Goal: Task Accomplishment & Management: Manage account settings

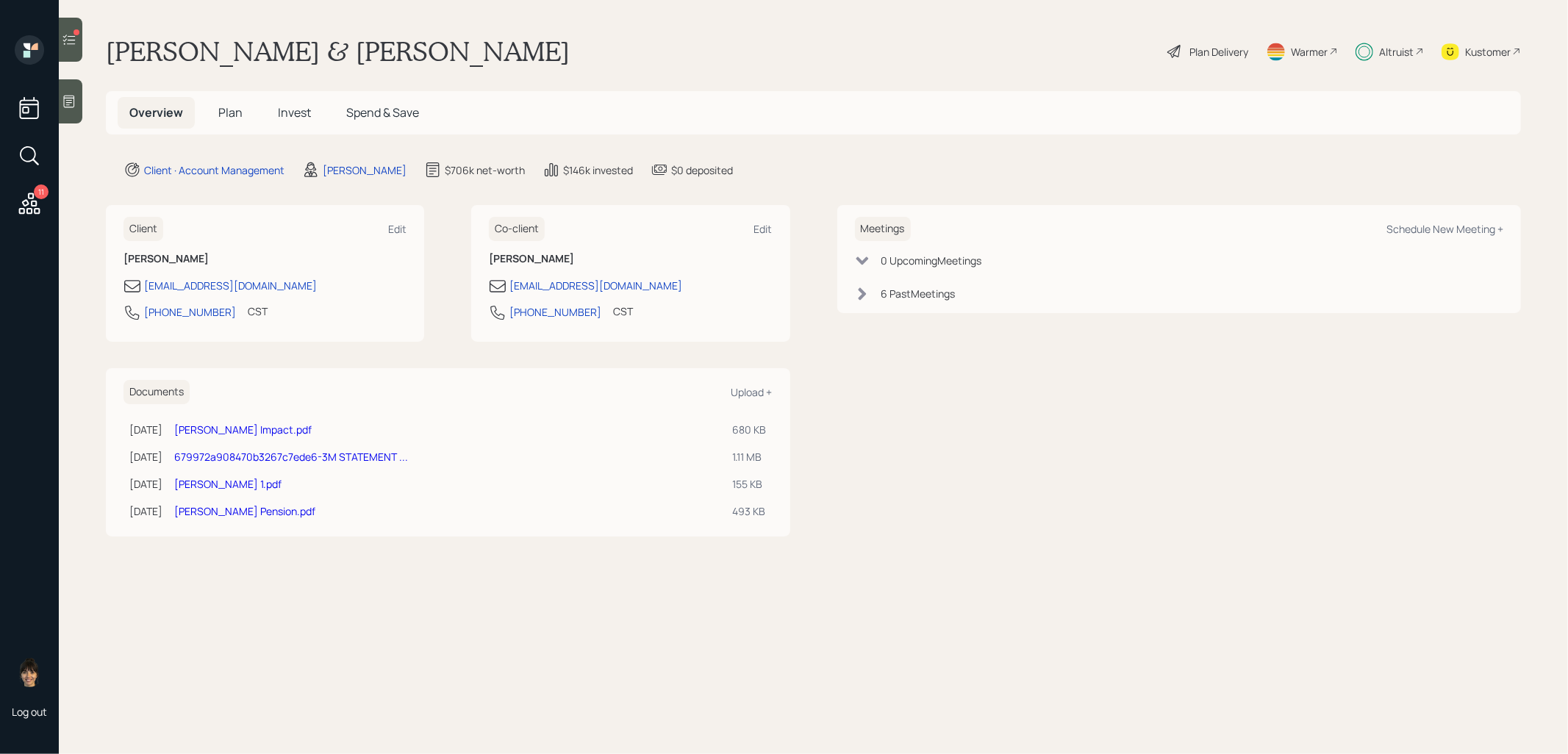
click at [72, 28] on div at bounding box center [71, 39] width 24 height 45
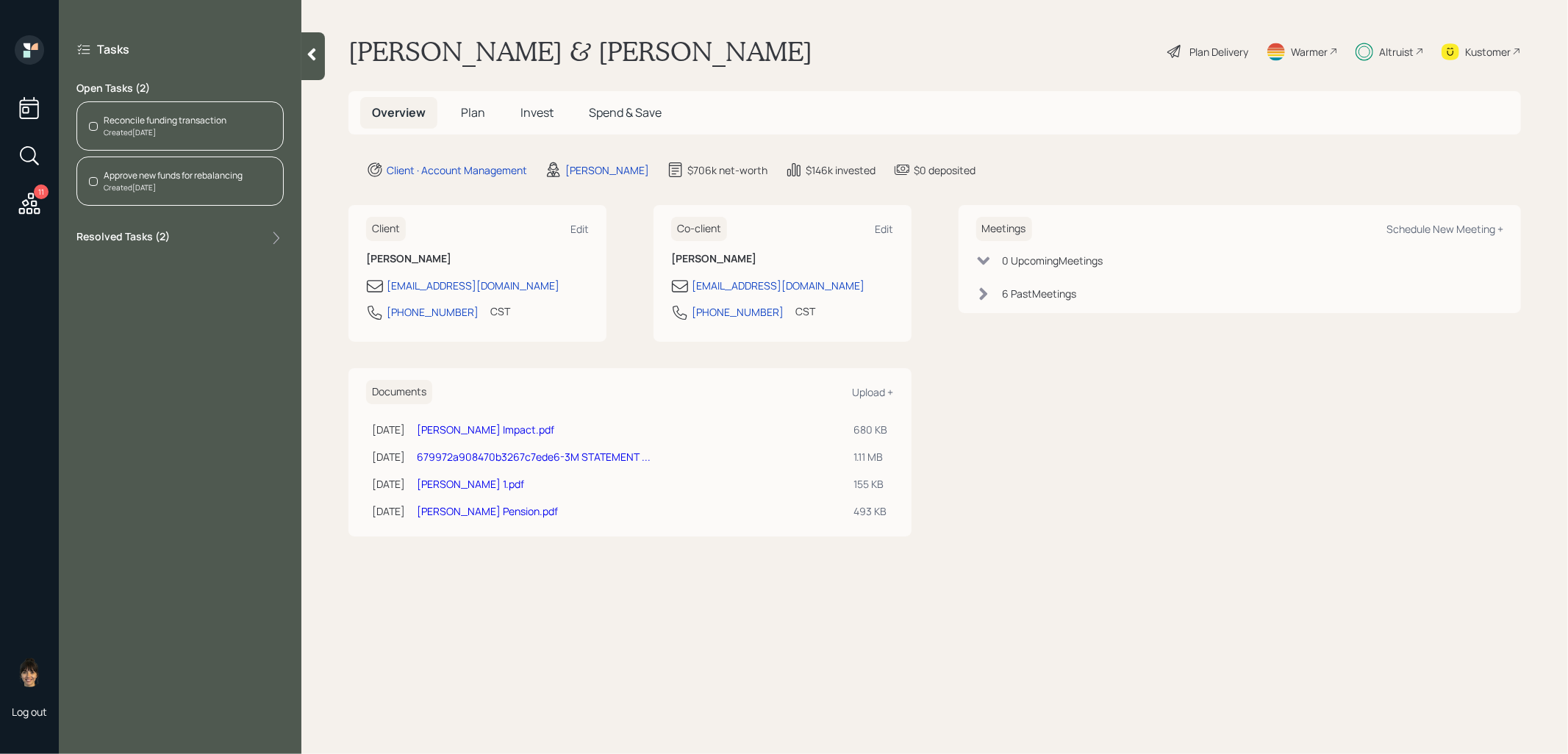
click at [186, 126] on div "Reconcile funding transaction" at bounding box center [165, 121] width 123 height 13
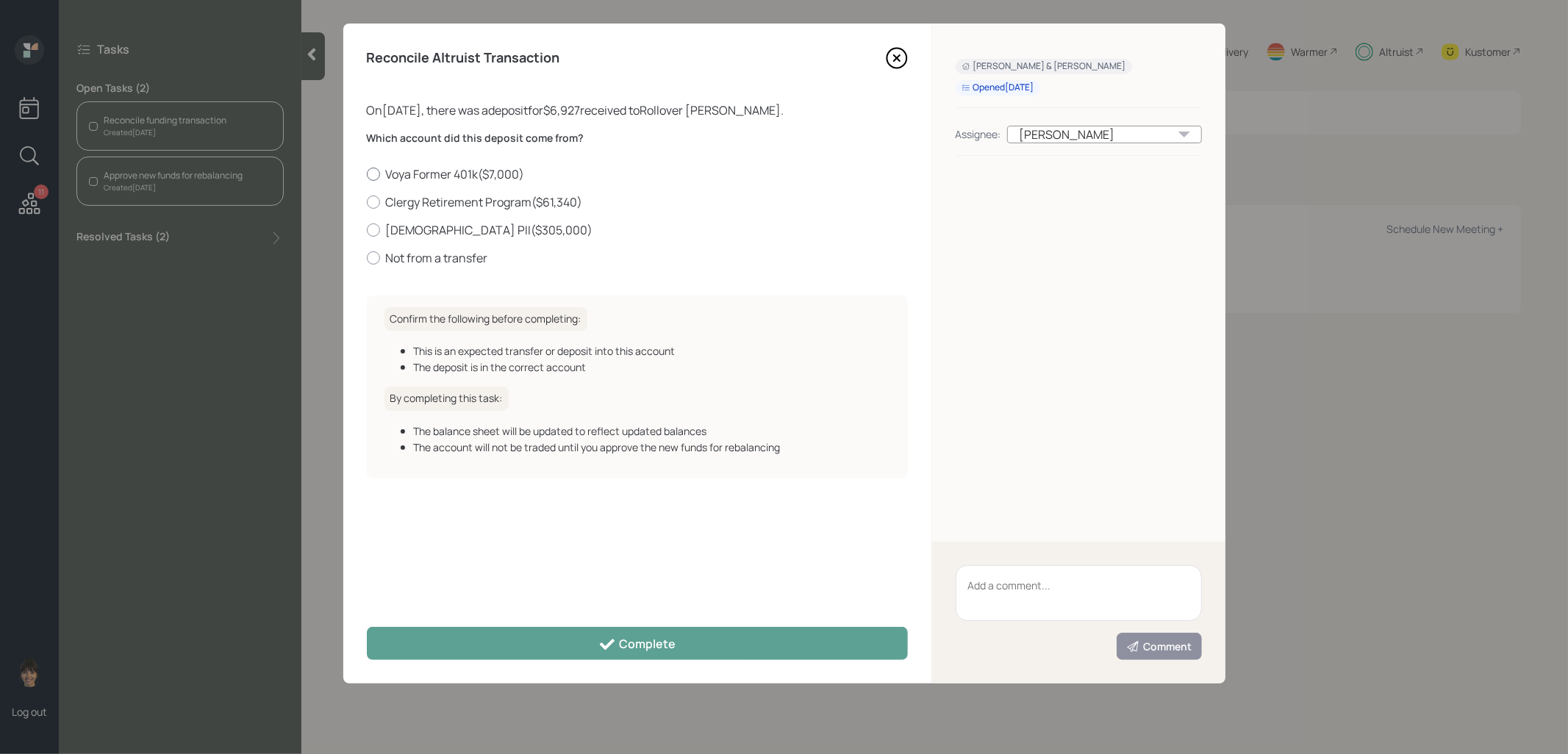
click at [379, 176] on div at bounding box center [374, 175] width 13 height 13
click at [367, 175] on input "Voya Former 401k ( $7,000 )" at bounding box center [366, 174] width 1 height 1
radio input "true"
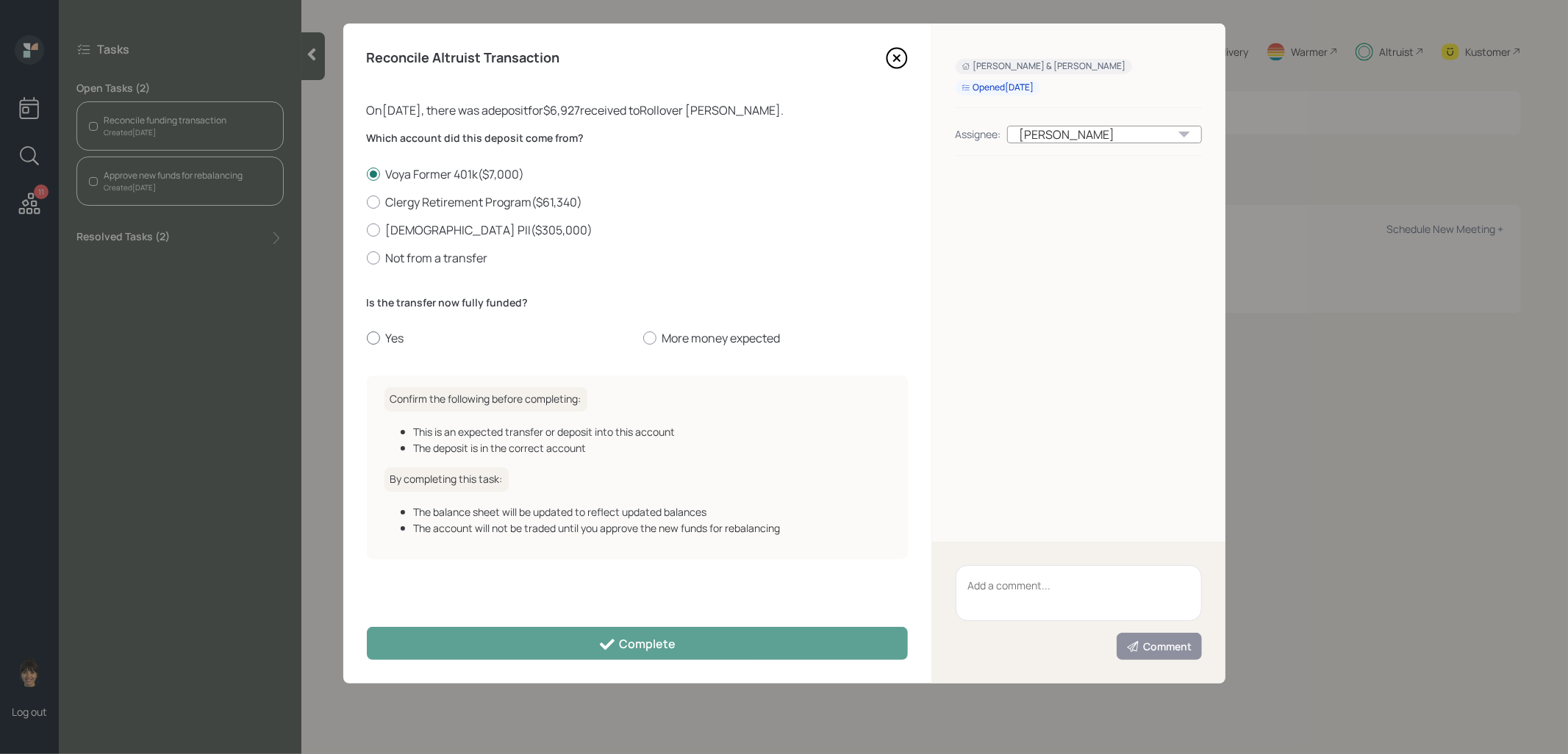
click at [374, 339] on div at bounding box center [374, 338] width 13 height 13
click at [367, 339] on input "Yes" at bounding box center [366, 338] width 1 height 1
radio input "true"
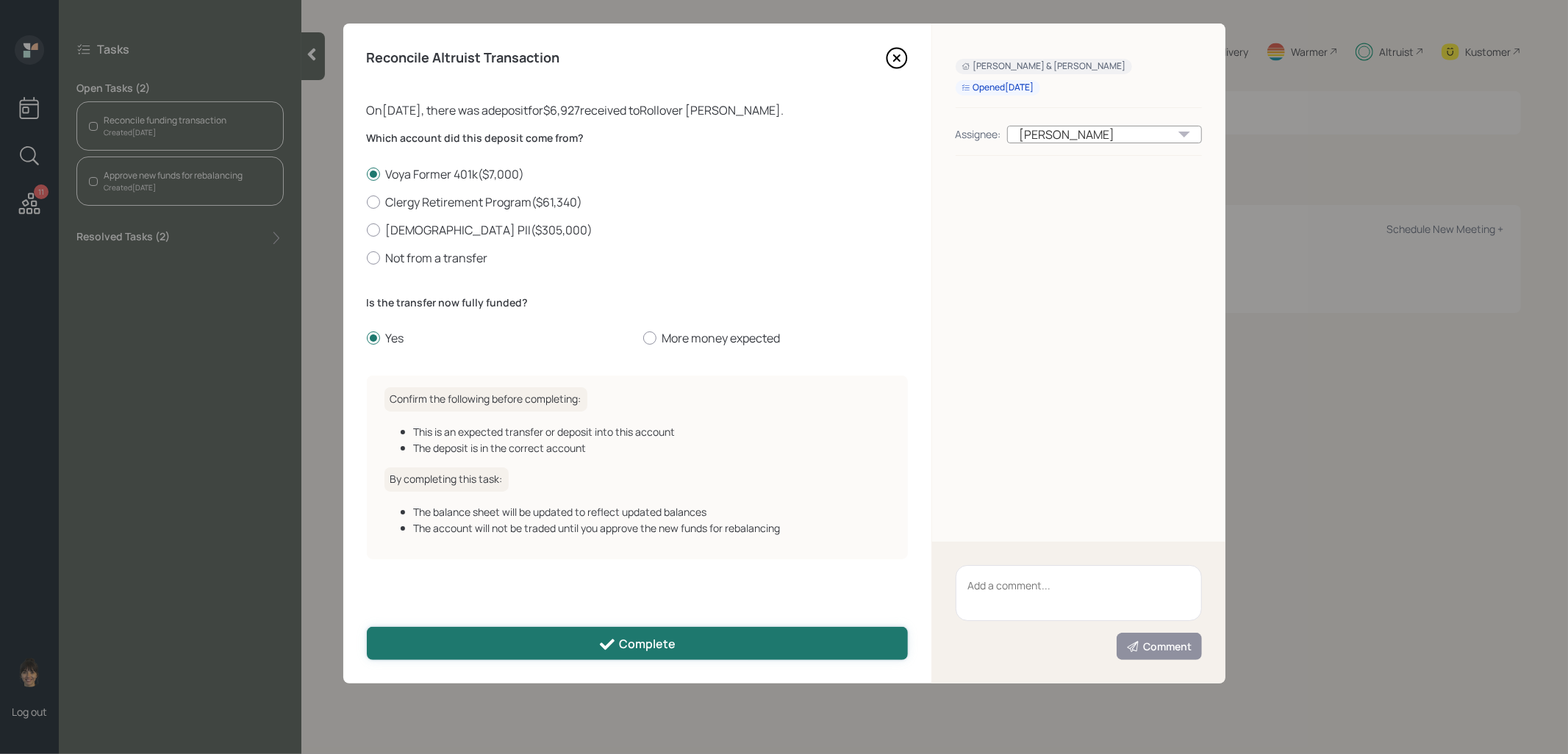
click at [457, 641] on button "Complete" at bounding box center [637, 643] width 541 height 33
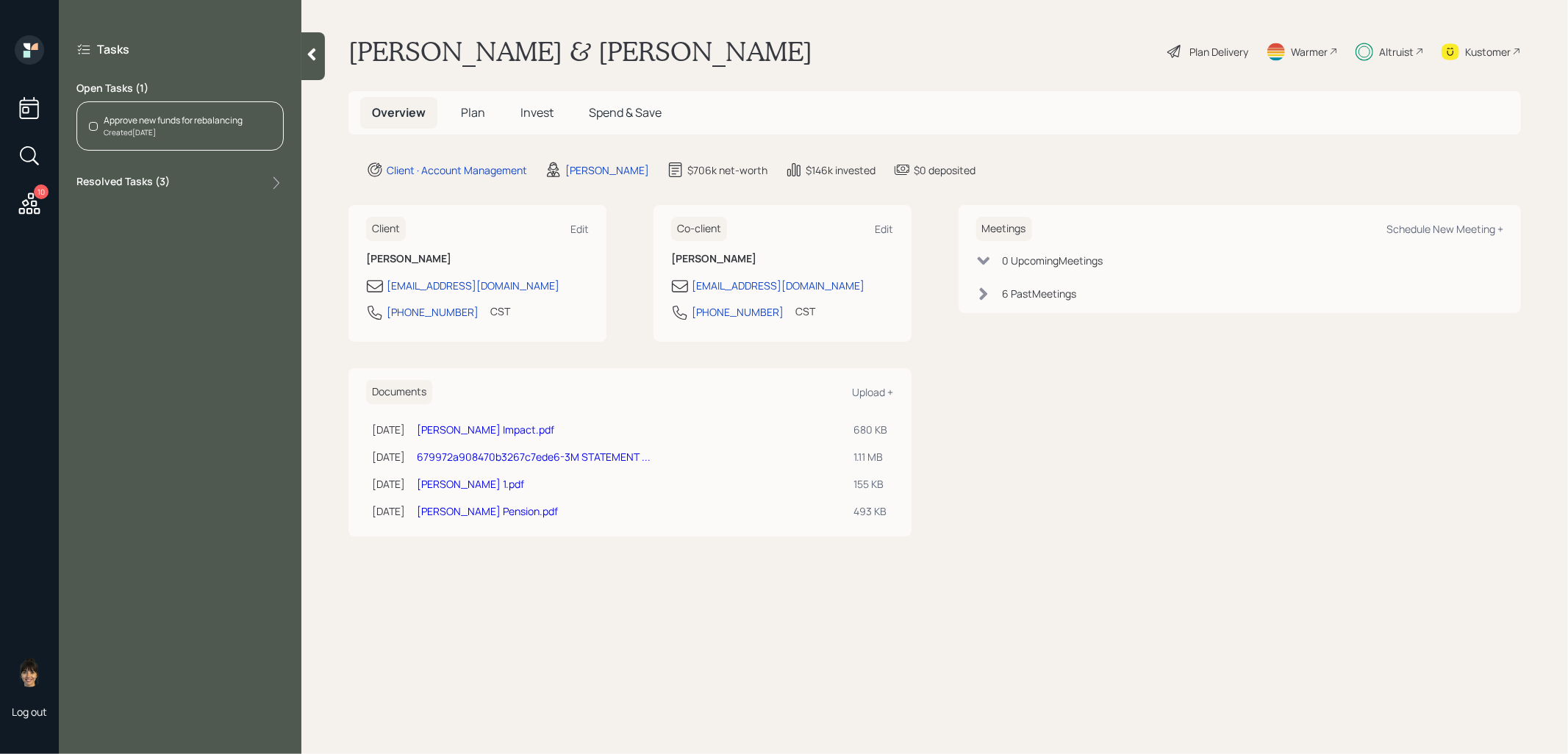
click at [149, 122] on div "Approve new funds for rebalancing" at bounding box center [172, 121] width 139 height 13
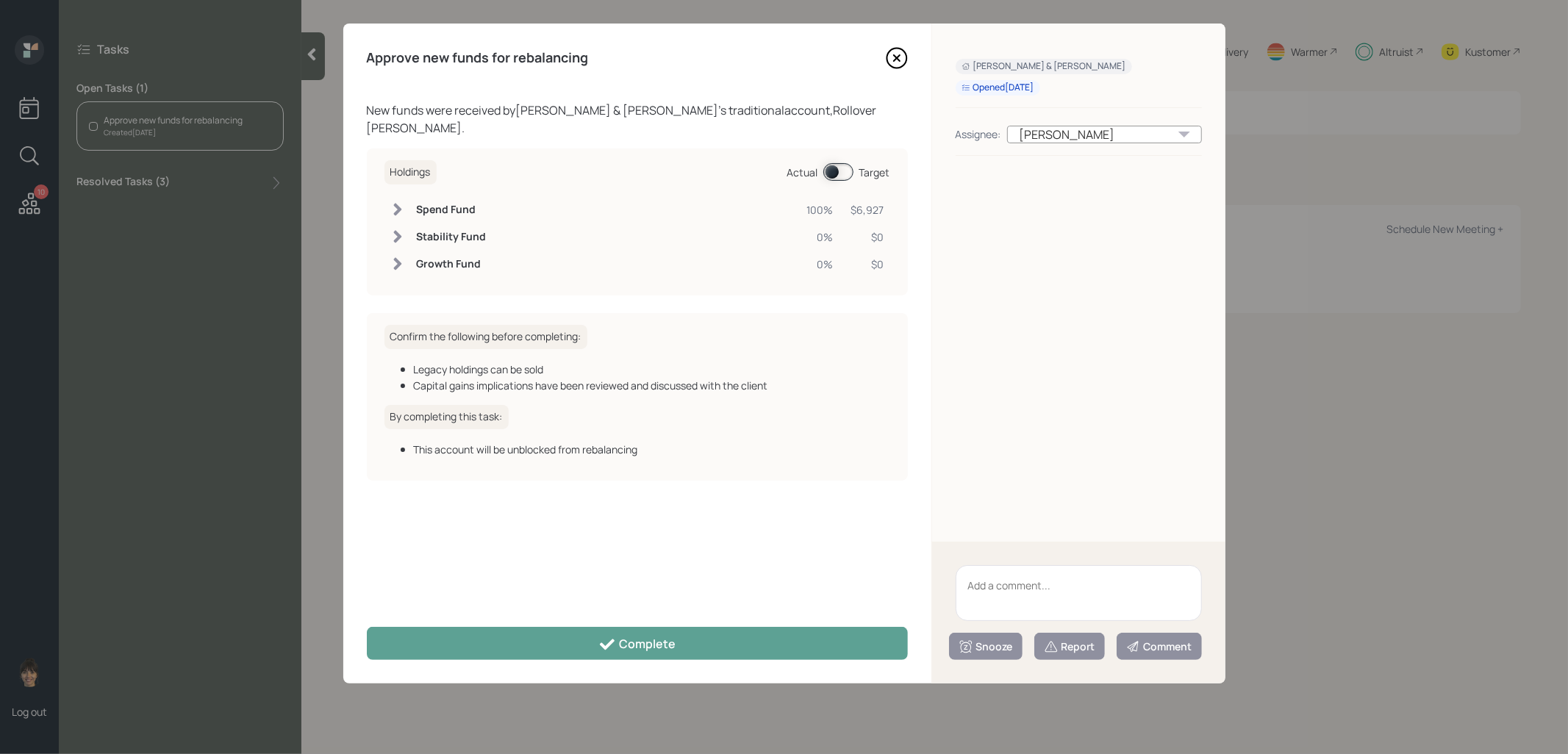
click at [831, 163] on span at bounding box center [839, 171] width 30 height 18
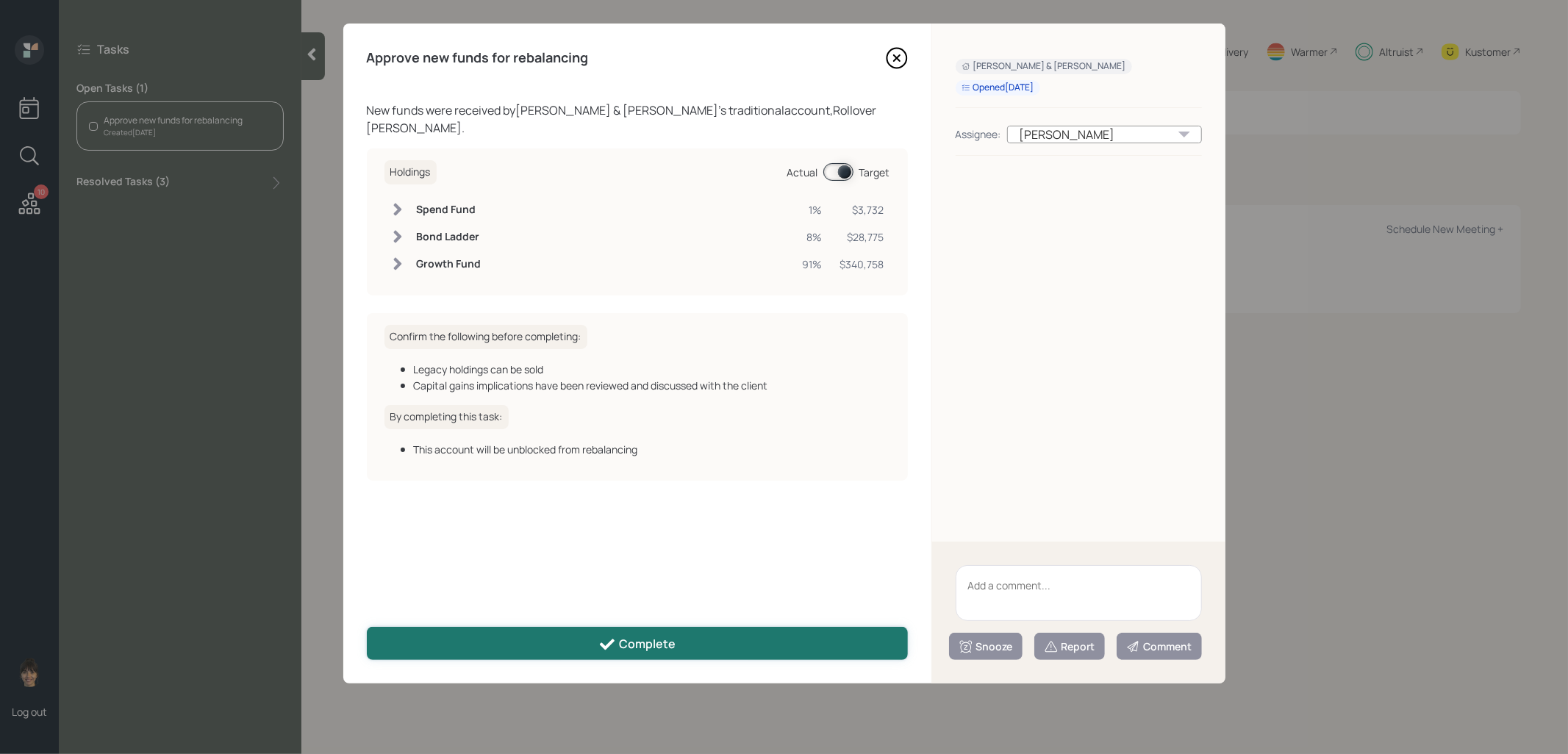
click at [609, 636] on icon at bounding box center [607, 644] width 18 height 18
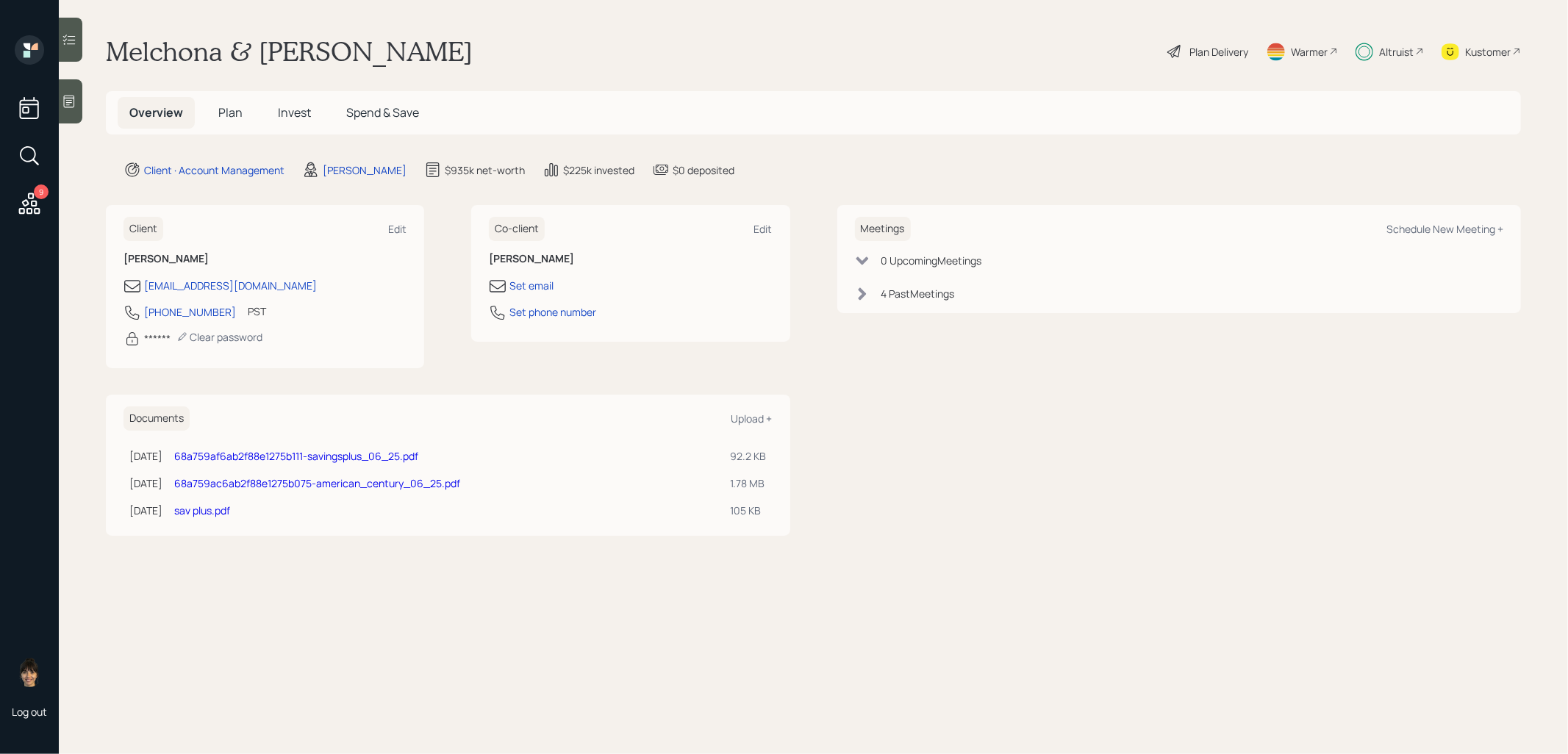
click at [22, 213] on icon at bounding box center [29, 202] width 21 height 21
